Goal: Task Accomplishment & Management: Use online tool/utility

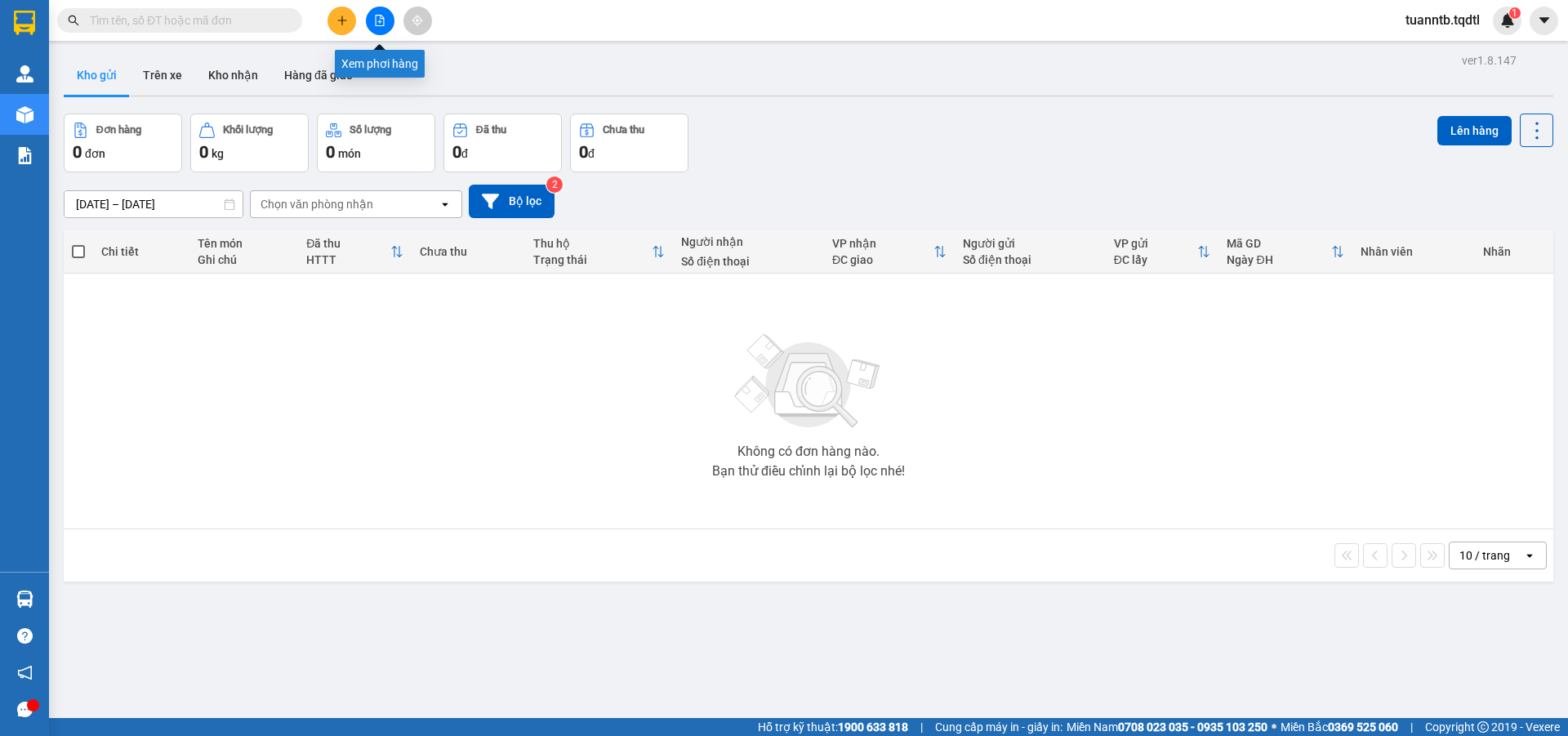
click at [378, 14] on icon "file-add" at bounding box center [380, 20] width 9 height 12
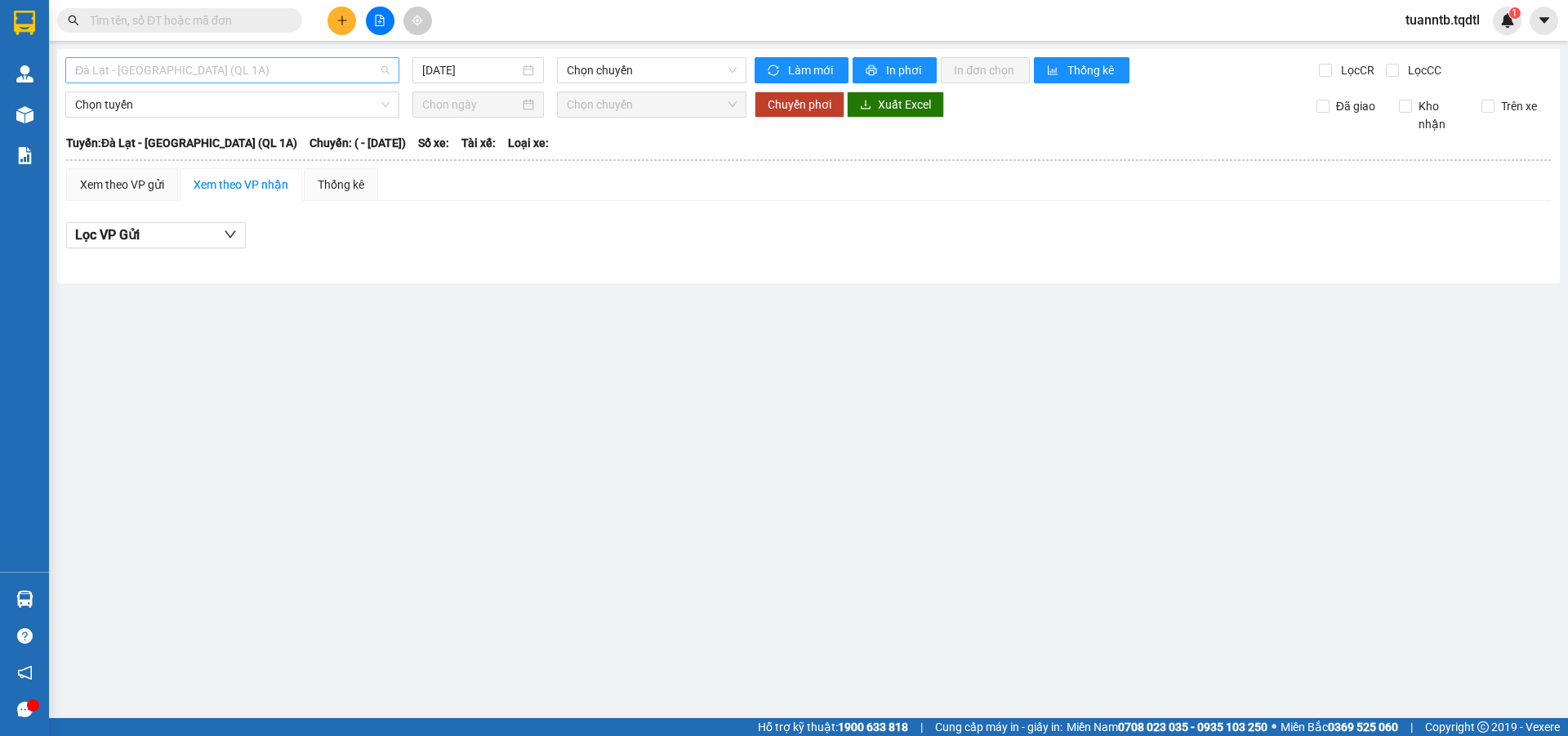
click at [258, 78] on span "Đà Lạt - [GEOGRAPHIC_DATA] (QL 1A)" at bounding box center [232, 70] width 315 height 24
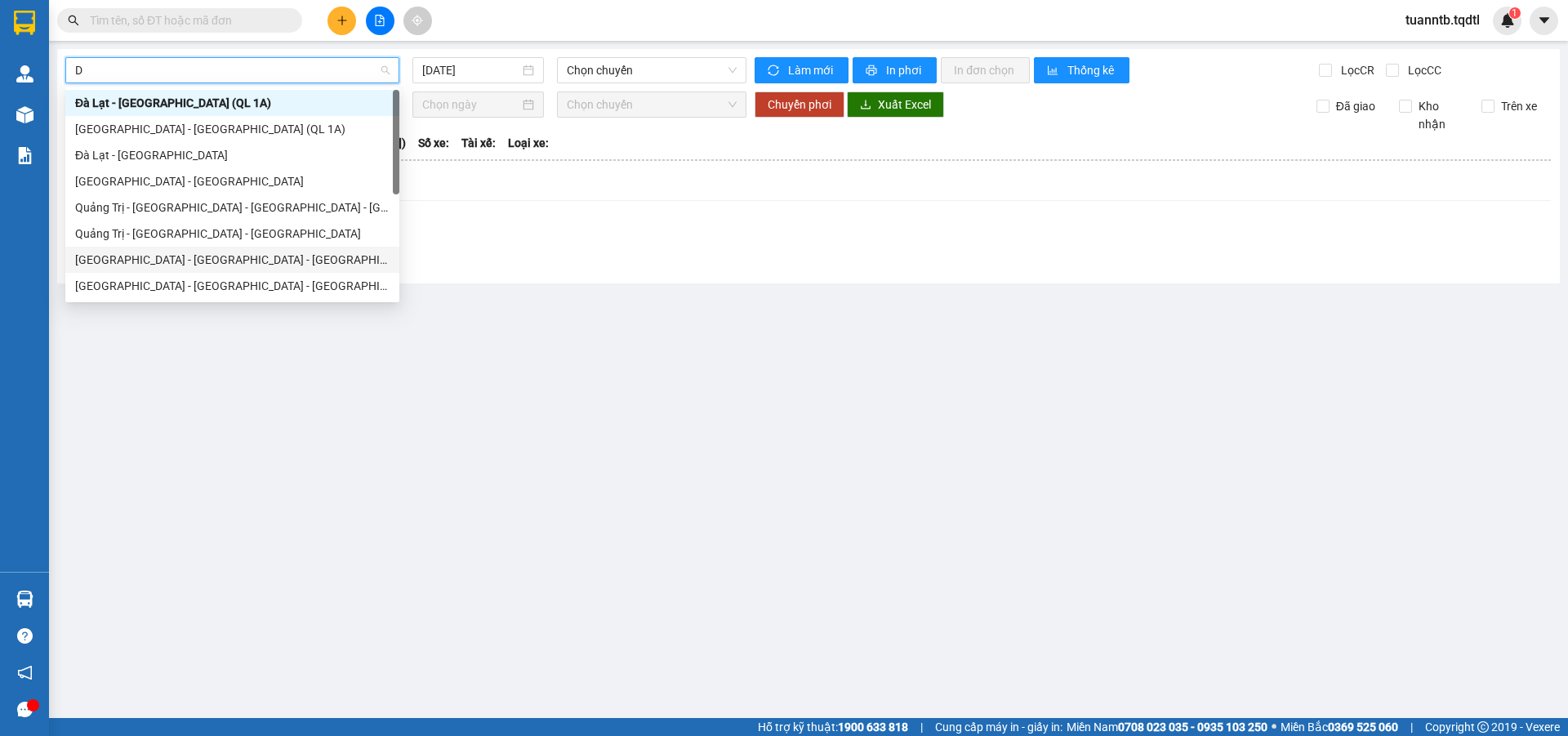
type input "DA"
click at [175, 233] on div "[GEOGRAPHIC_DATA] - [GEOGRAPHIC_DATA] - [GEOGRAPHIC_DATA]" at bounding box center [232, 233] width 315 height 18
type input "[DATE]"
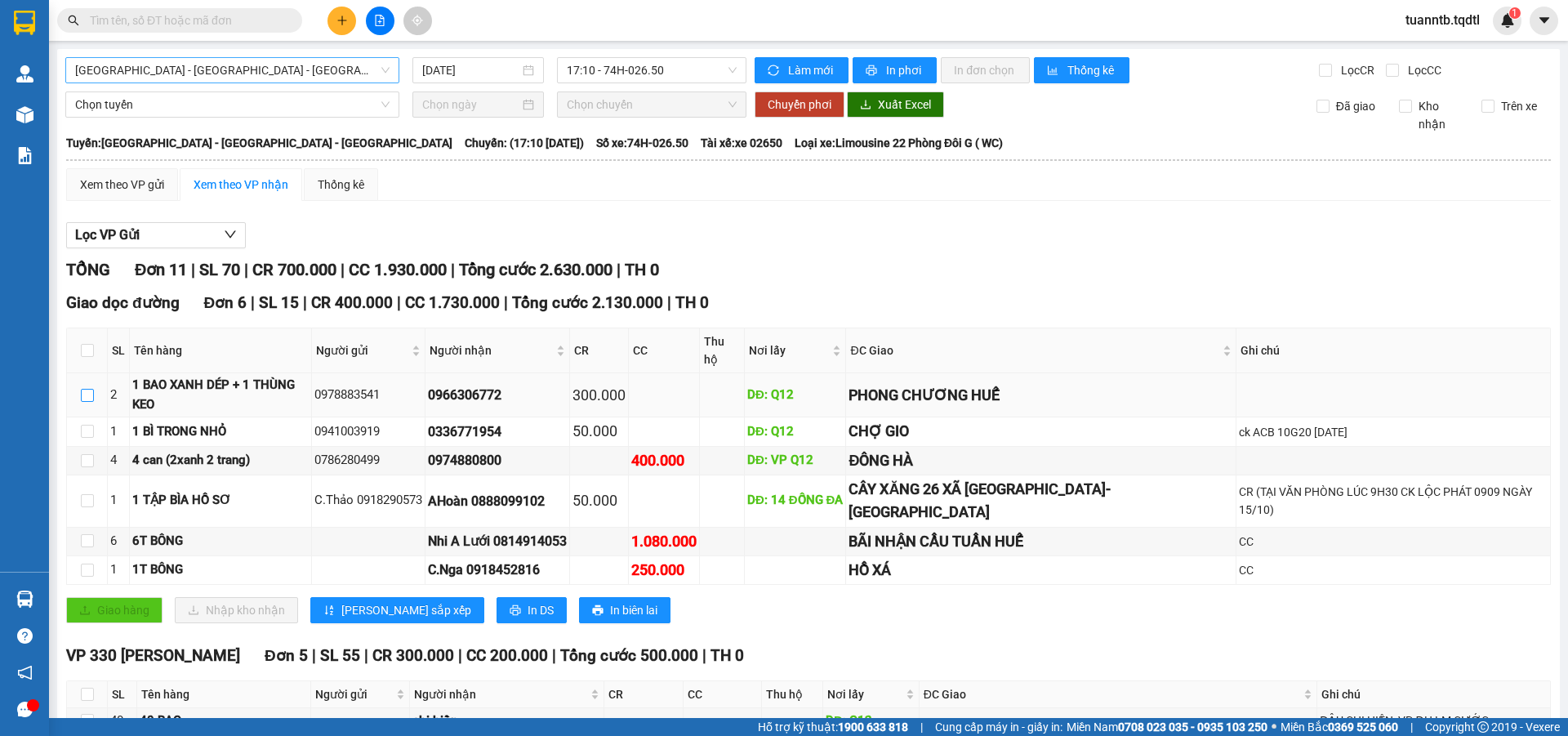
click at [86, 389] on input "checkbox" at bounding box center [87, 395] width 13 height 13
checkbox input "true"
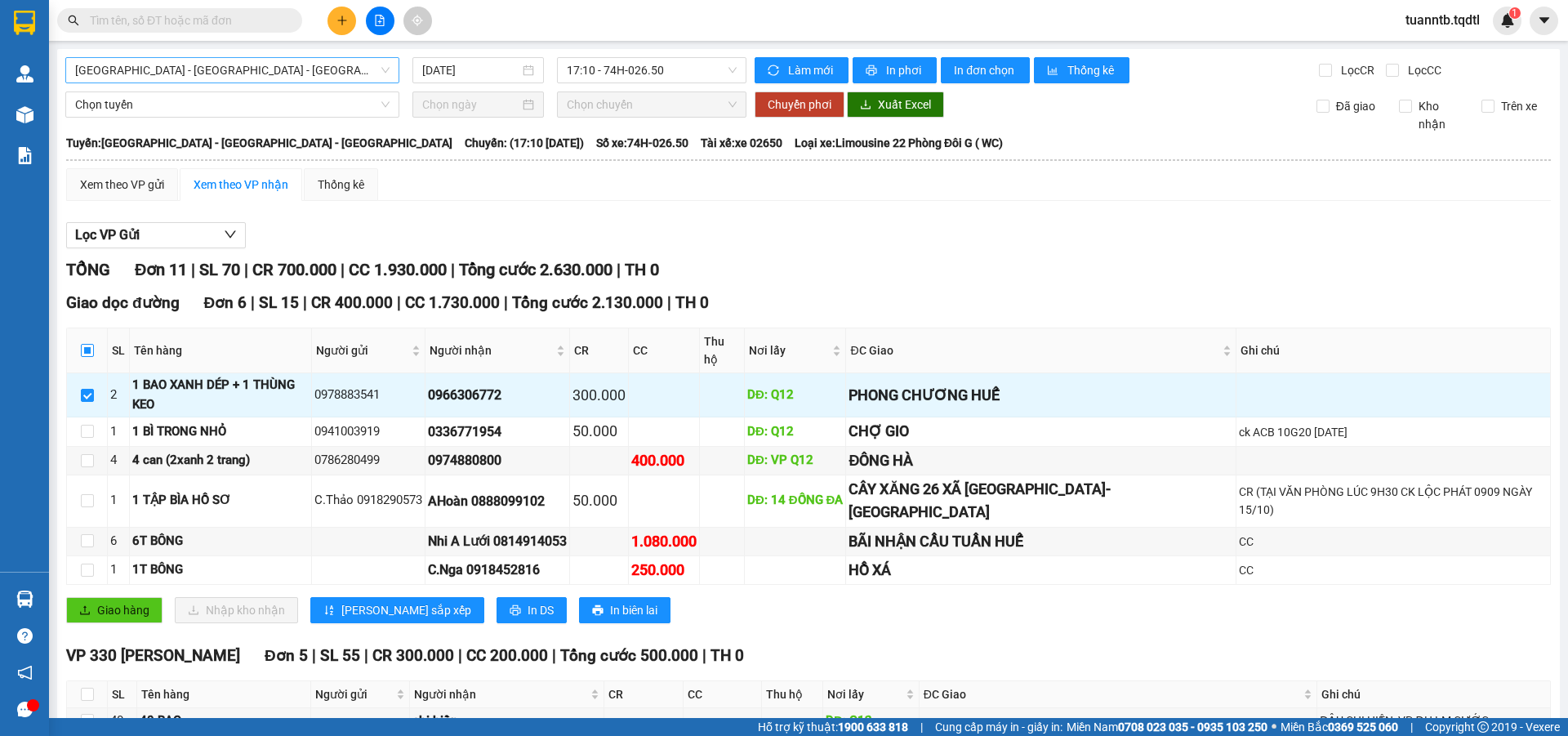
click at [88, 344] on input "checkbox" at bounding box center [87, 350] width 13 height 13
checkbox input "true"
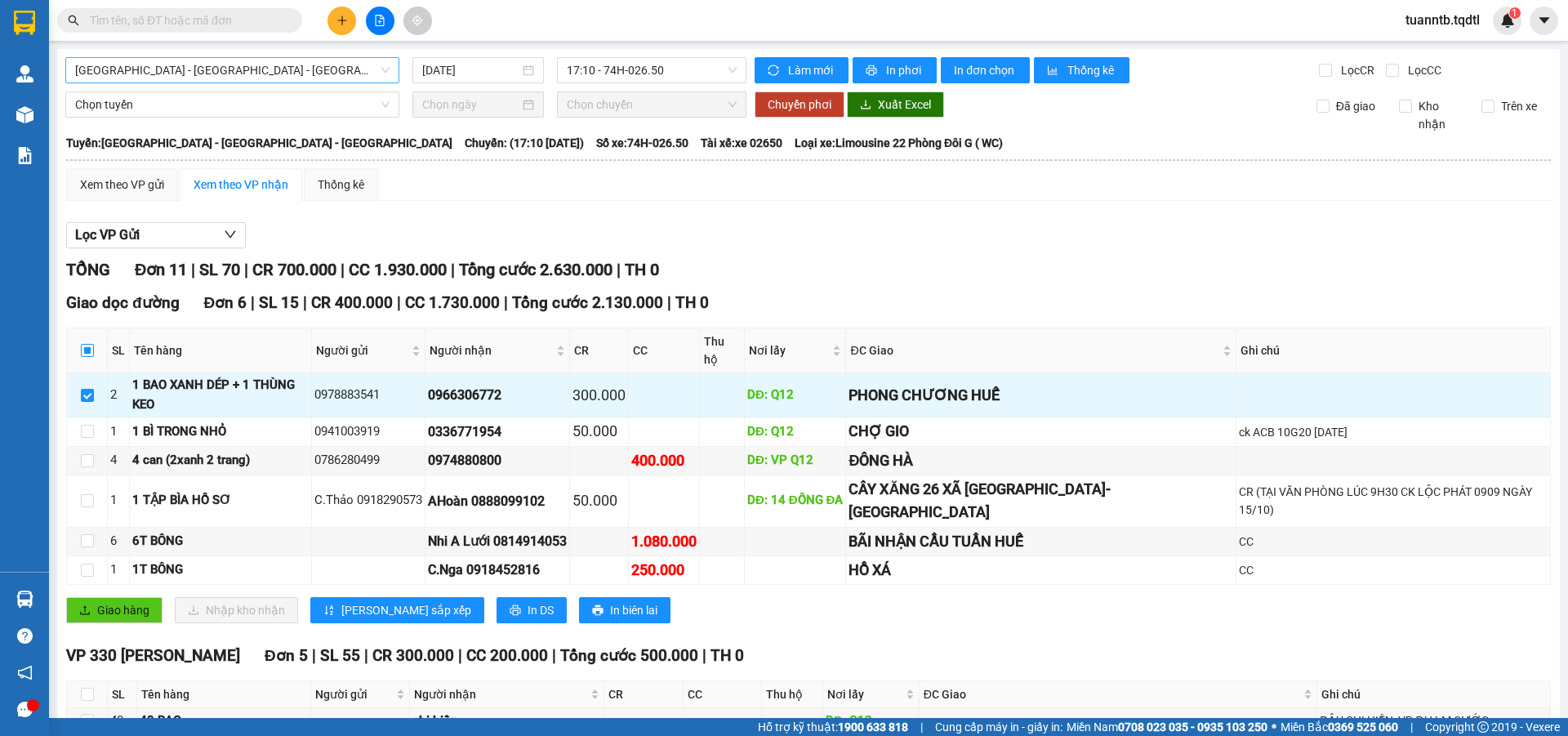
checkbox input "true"
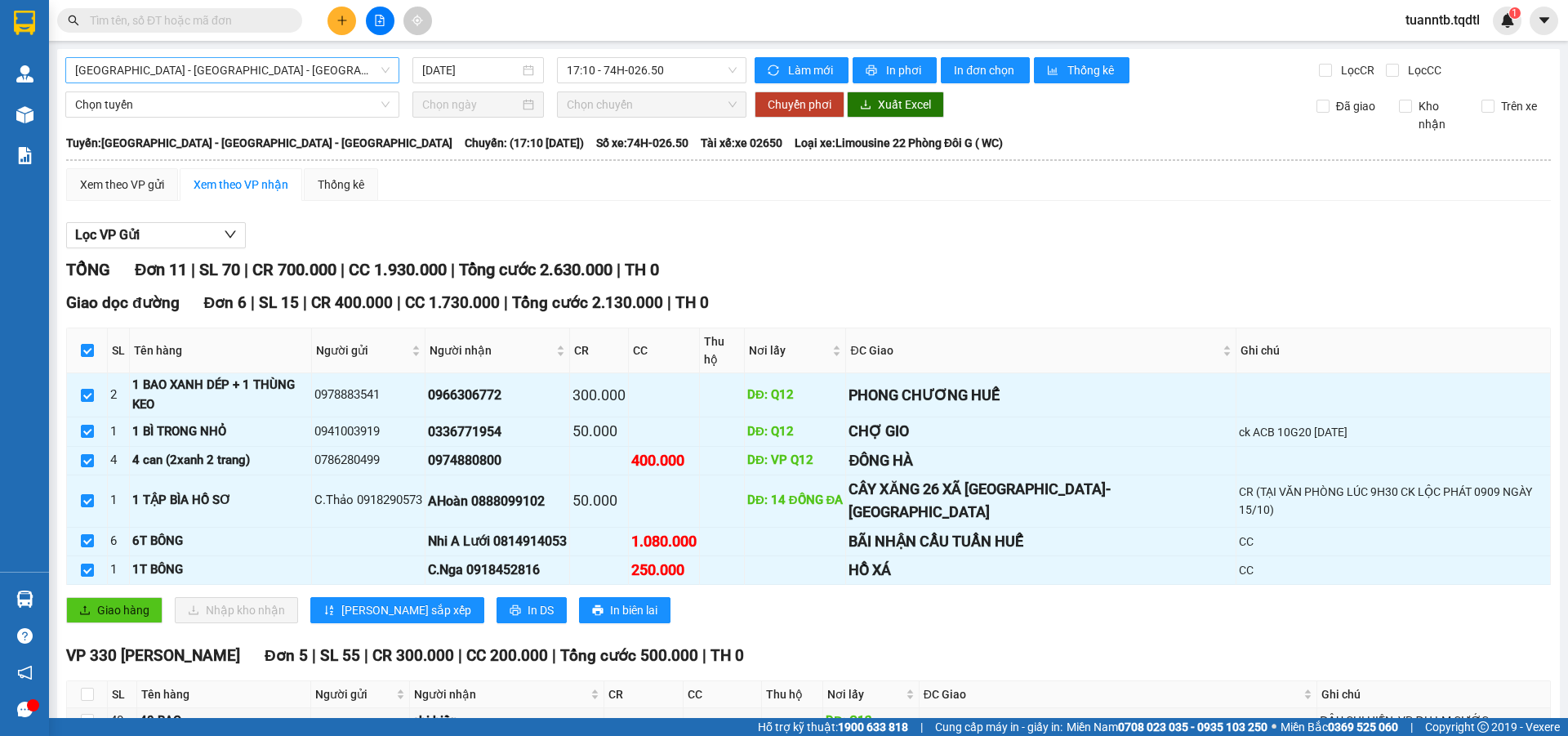
scroll to position [156, 0]
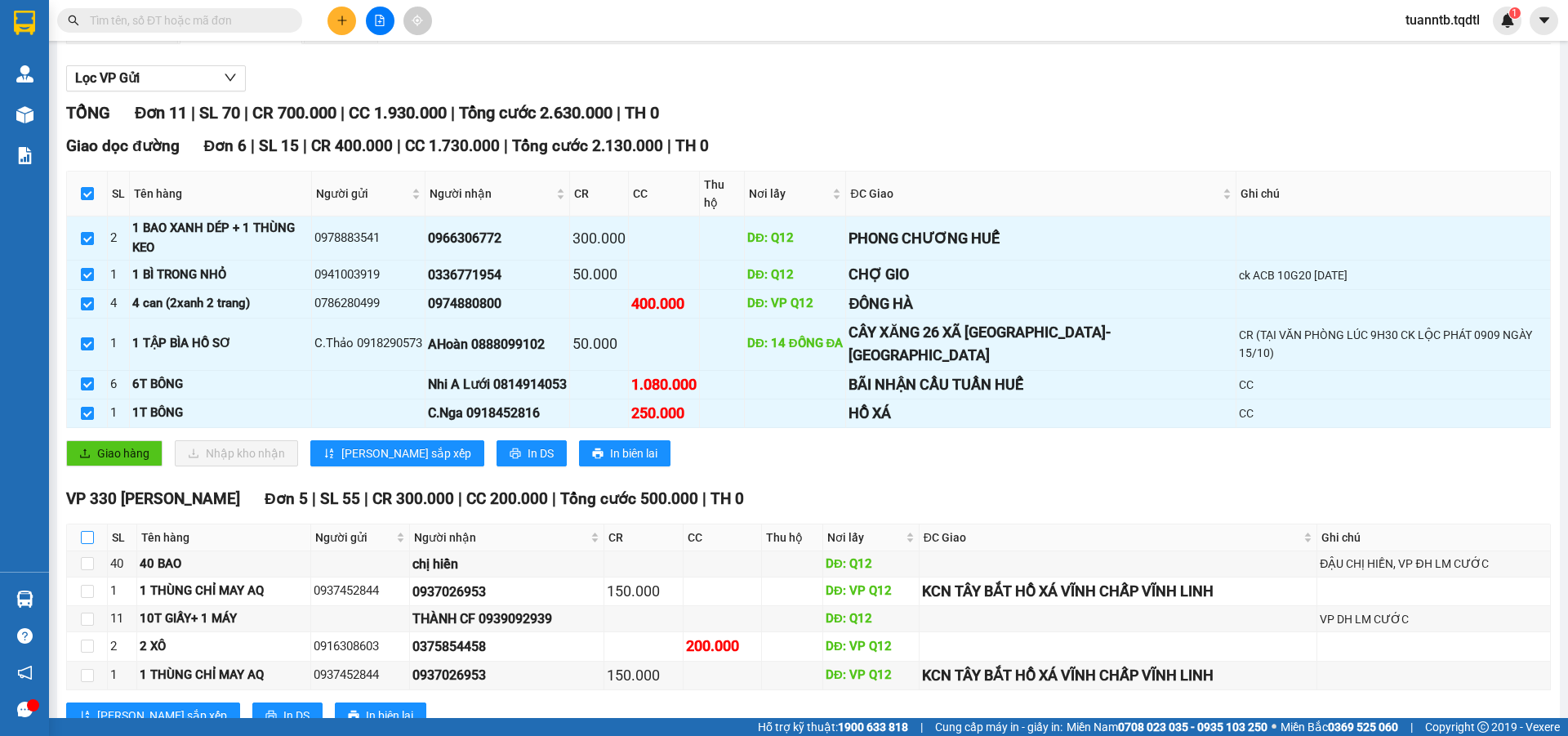
click at [86, 531] on input "checkbox" at bounding box center [87, 537] width 13 height 13
checkbox input "true"
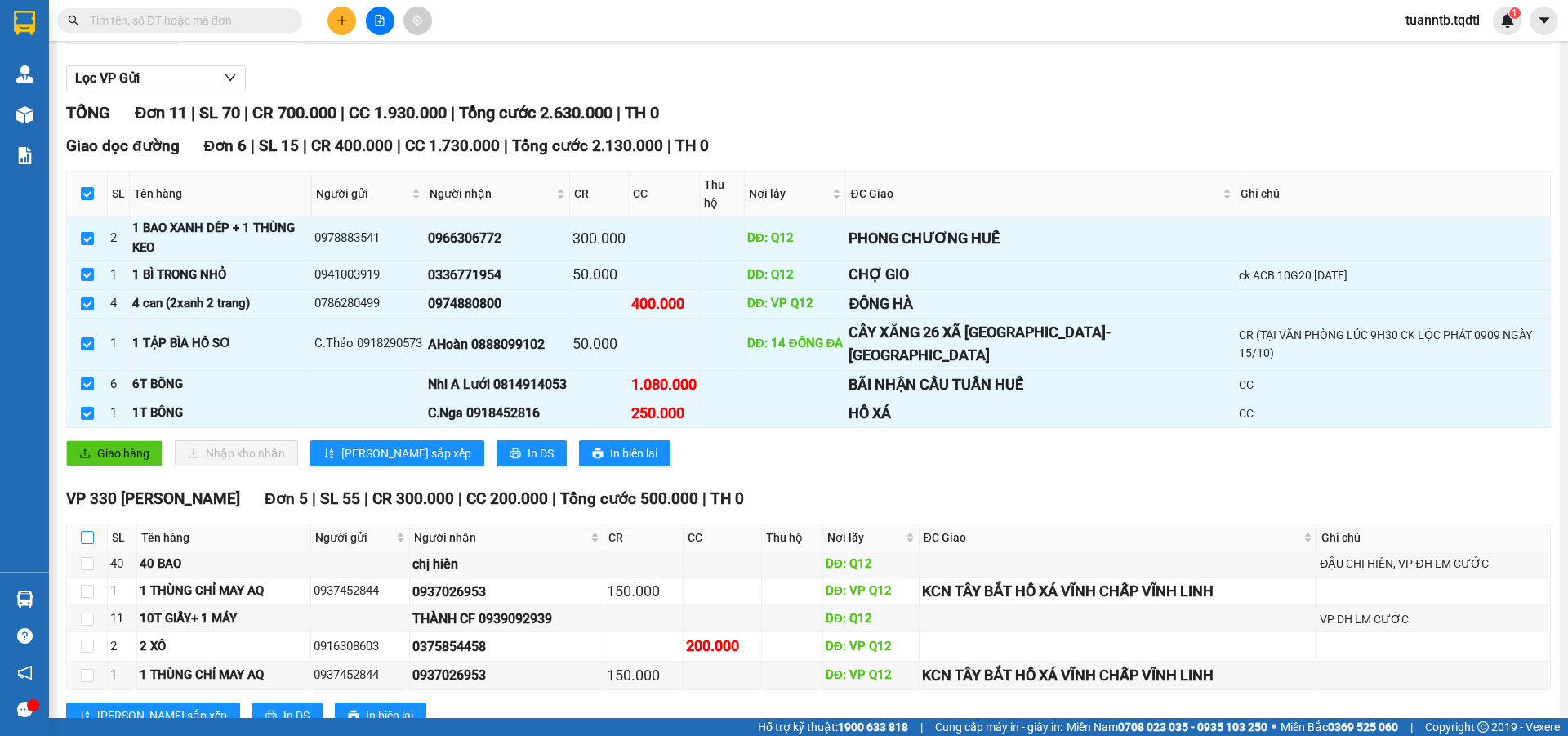
checkbox input "true"
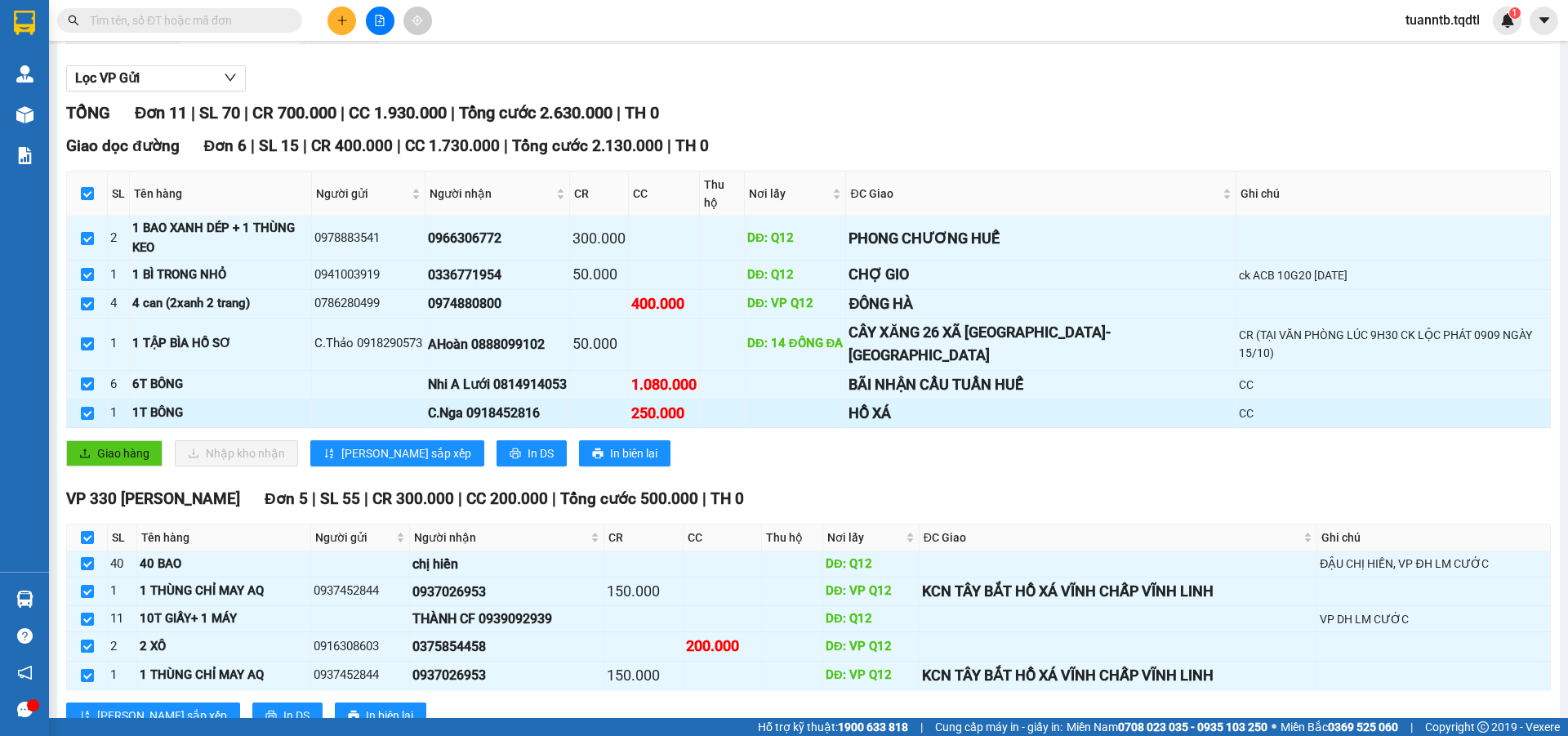
scroll to position [0, 0]
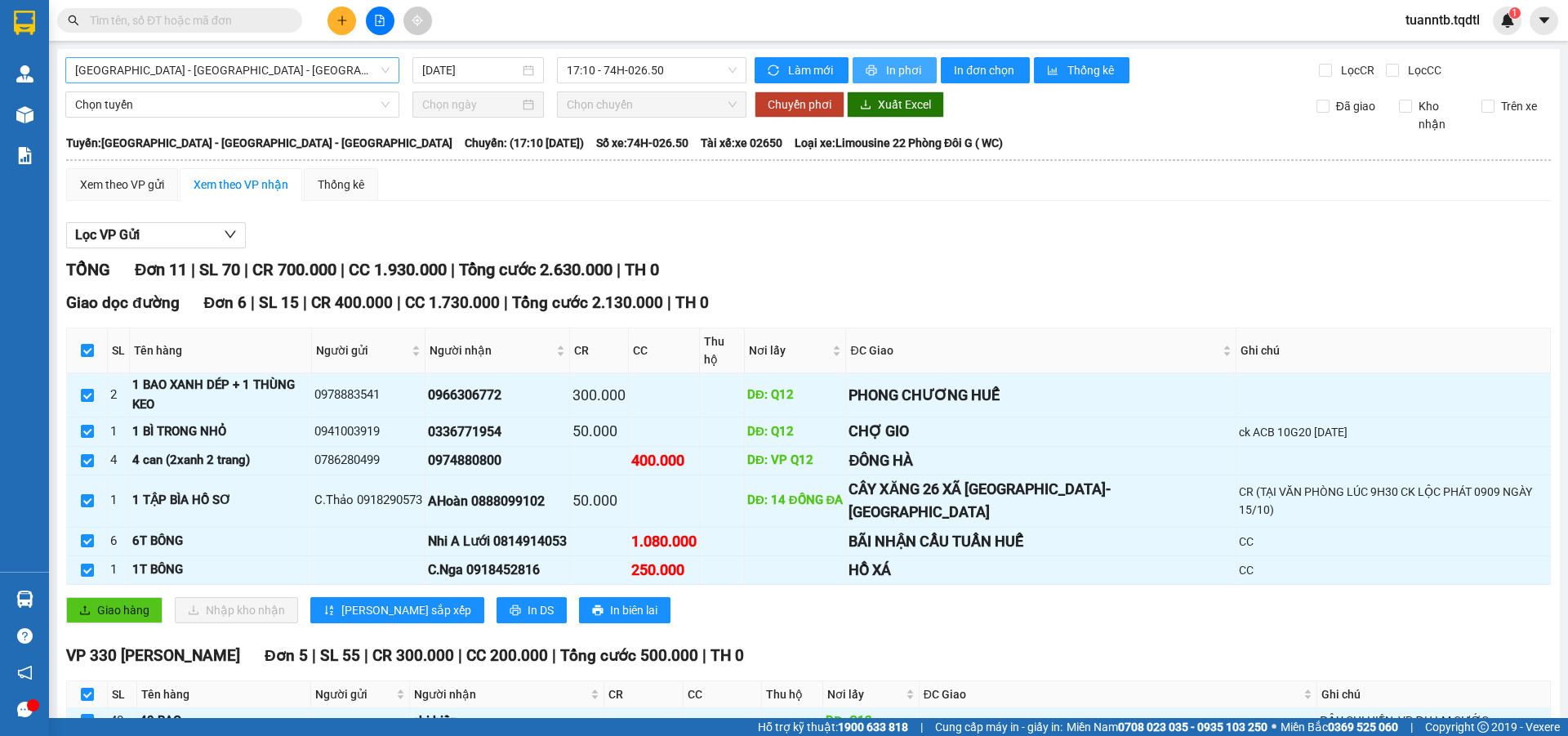
click at [869, 67] on icon "printer" at bounding box center [871, 70] width 12 height 12
